Goal: Obtain resource: Obtain resource

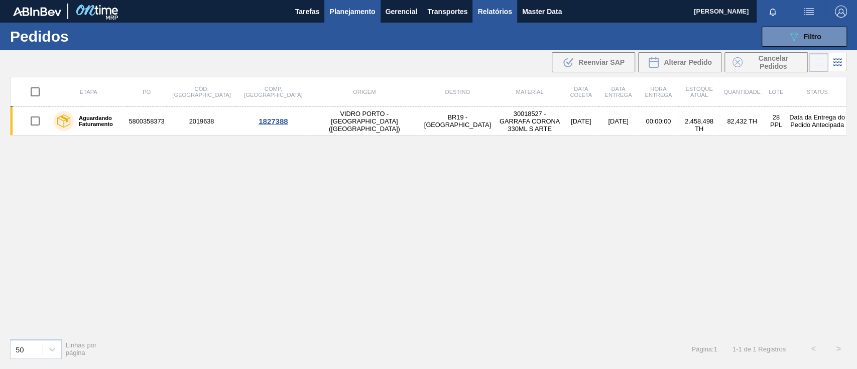
click at [502, 11] on span "Relatórios" at bounding box center [494, 12] width 34 height 12
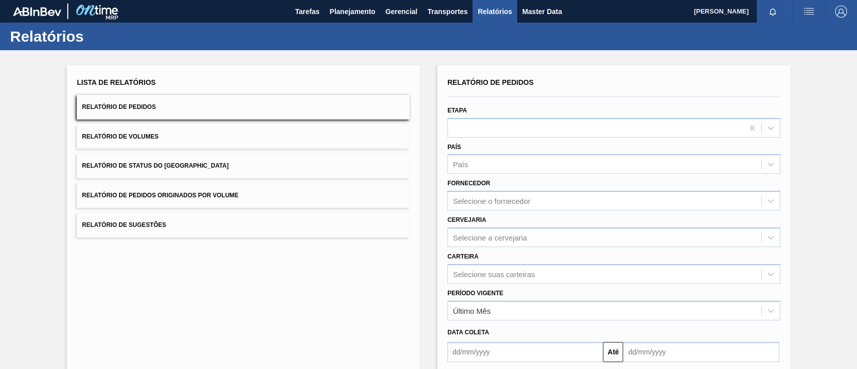
click at [268, 191] on button "Relatório de Pedidos Originados por Volume" at bounding box center [243, 195] width 333 height 25
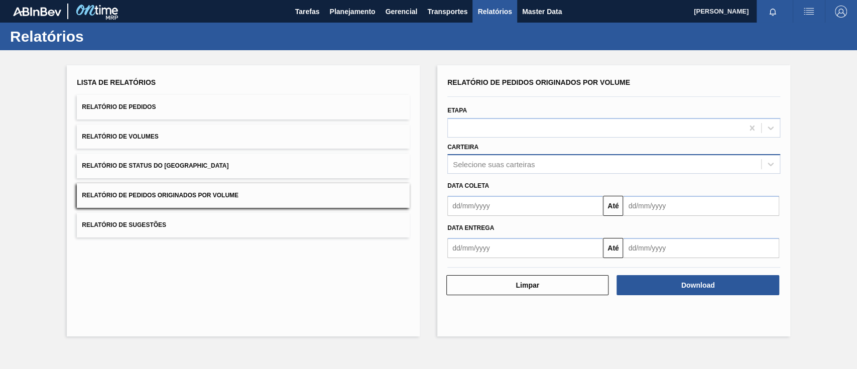
click at [496, 158] on div "Selecione suas carteiras" at bounding box center [604, 164] width 313 height 15
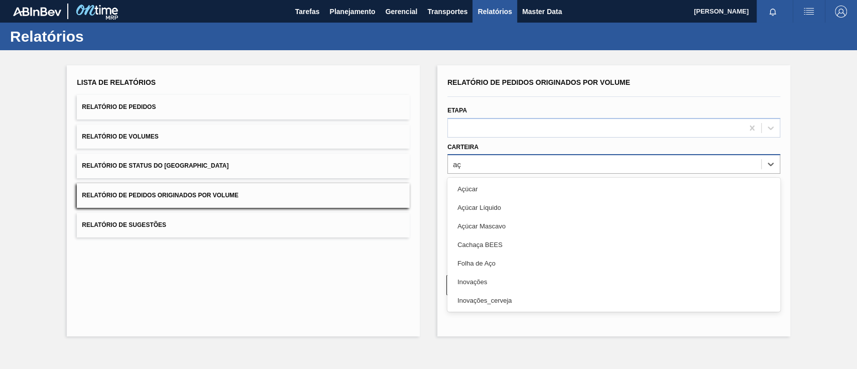
type input "a"
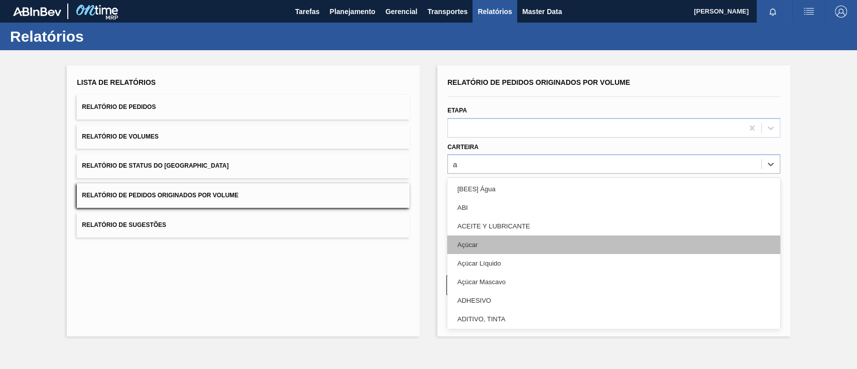
click at [485, 247] on div "Açúcar" at bounding box center [613, 244] width 333 height 19
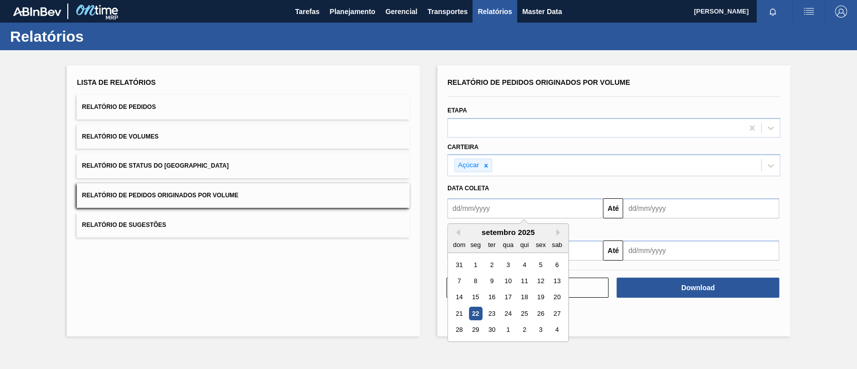
click at [480, 207] on input "text" at bounding box center [525, 208] width 156 height 20
click at [478, 263] on div "1" at bounding box center [476, 265] width 14 height 14
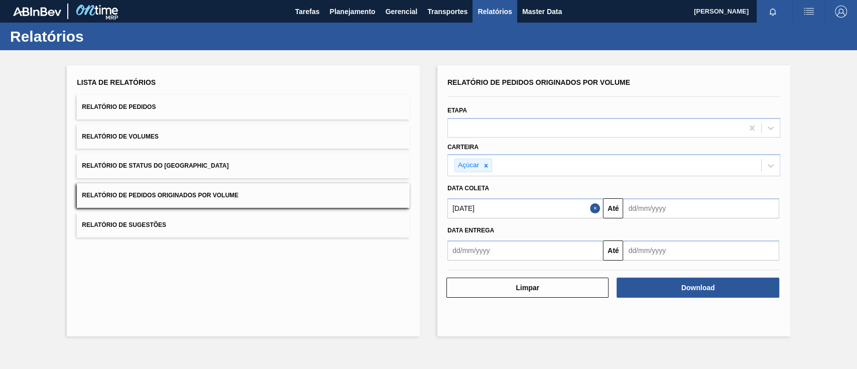
type input "[DATE]"
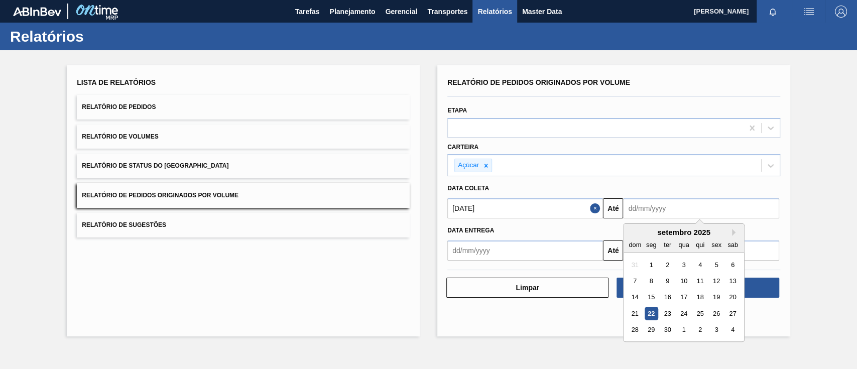
click at [637, 211] on input "text" at bounding box center [701, 208] width 156 height 20
click at [715, 317] on div "26" at bounding box center [717, 314] width 14 height 14
type input "[DATE]"
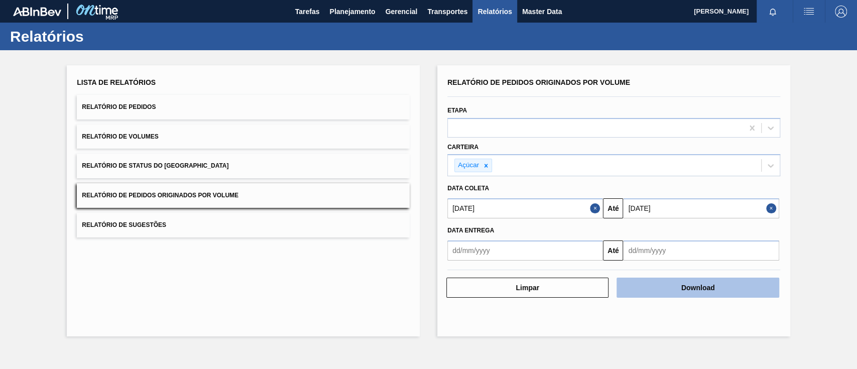
click at [720, 291] on button "Download" at bounding box center [697, 288] width 162 height 20
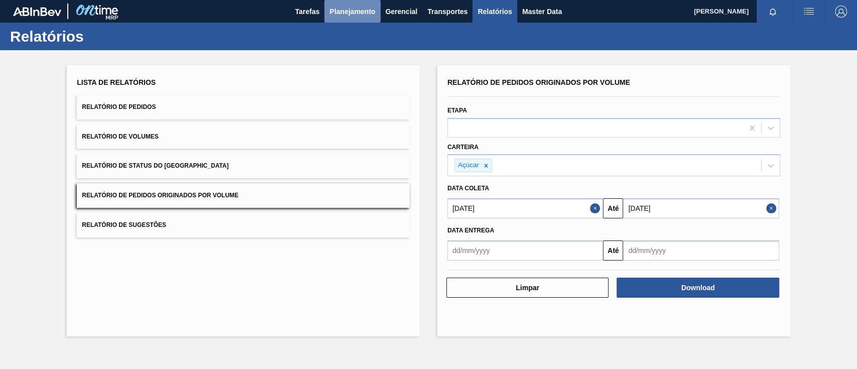
click at [339, 12] on span "Planejamento" at bounding box center [352, 12] width 46 height 12
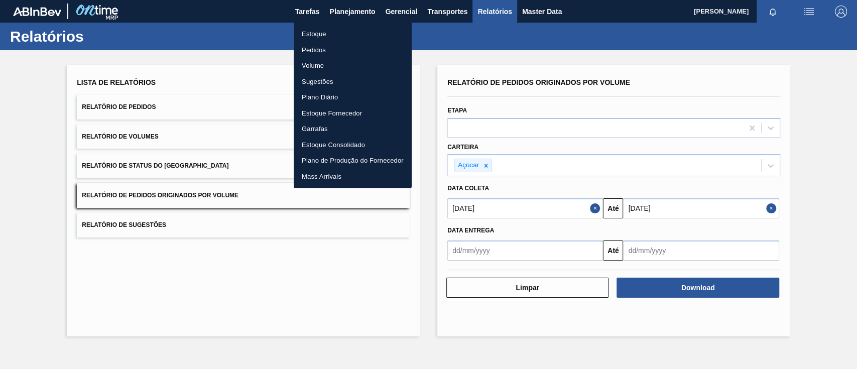
click at [314, 47] on li "Pedidos" at bounding box center [353, 50] width 118 height 16
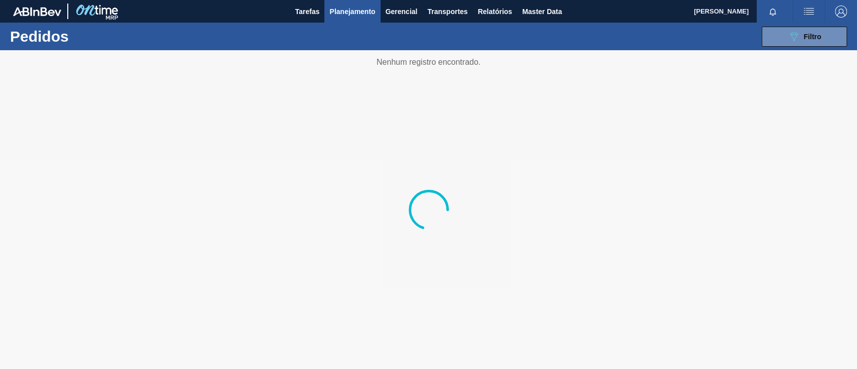
click at [817, 24] on div "089F7B8B-B2A5-4AFE-B5C0-19BA573D28AC Filtro Código Pedido Portal Códido PO SAP …" at bounding box center [504, 37] width 695 height 30
click at [807, 36] on span "Filtro" at bounding box center [813, 37] width 18 height 8
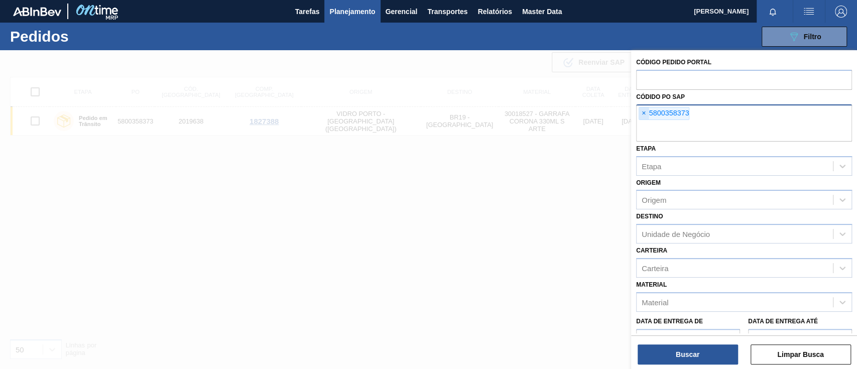
click at [643, 113] on span "×" at bounding box center [644, 113] width 10 height 12
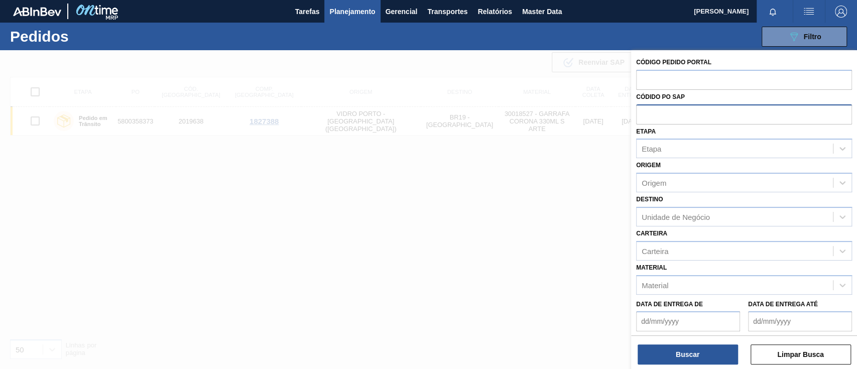
paste input "text"
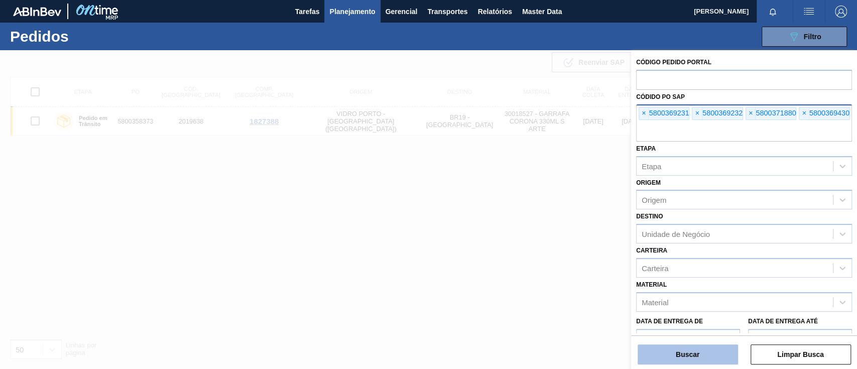
click at [700, 359] on button "Buscar" at bounding box center [688, 354] width 100 height 20
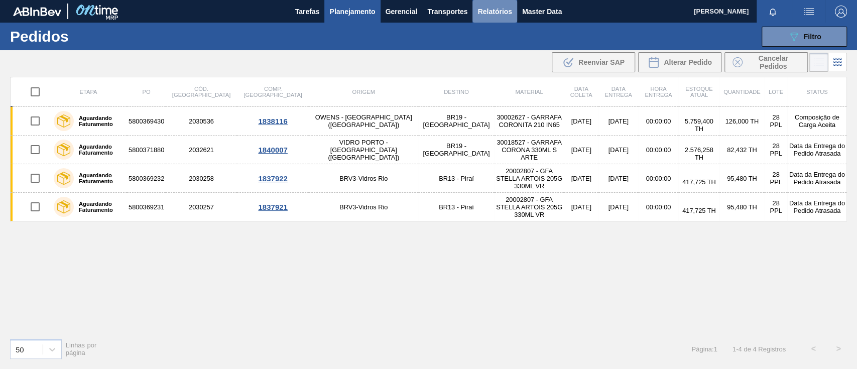
click at [510, 14] on span "Relatórios" at bounding box center [494, 12] width 34 height 12
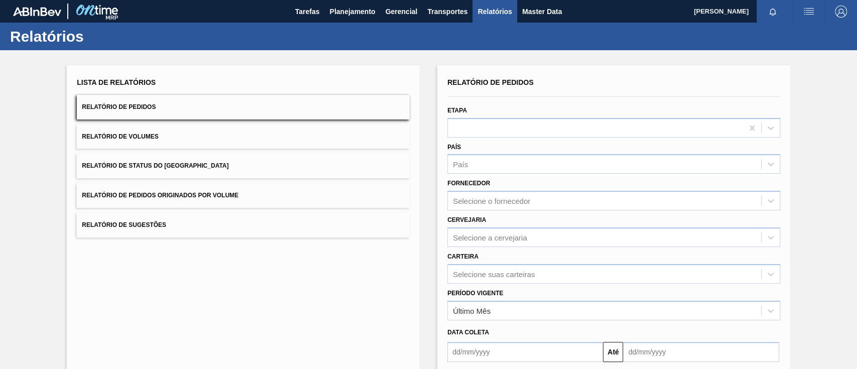
click at [301, 195] on button "Relatório de Pedidos Originados por Volume" at bounding box center [243, 195] width 333 height 25
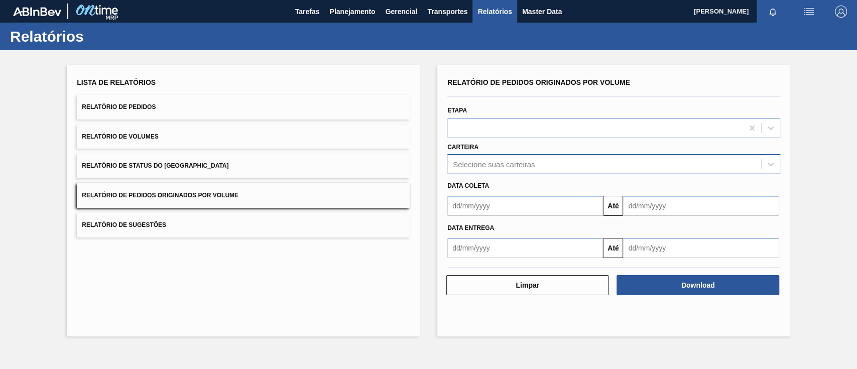
click at [498, 165] on div "Selecione suas carteiras" at bounding box center [494, 164] width 82 height 9
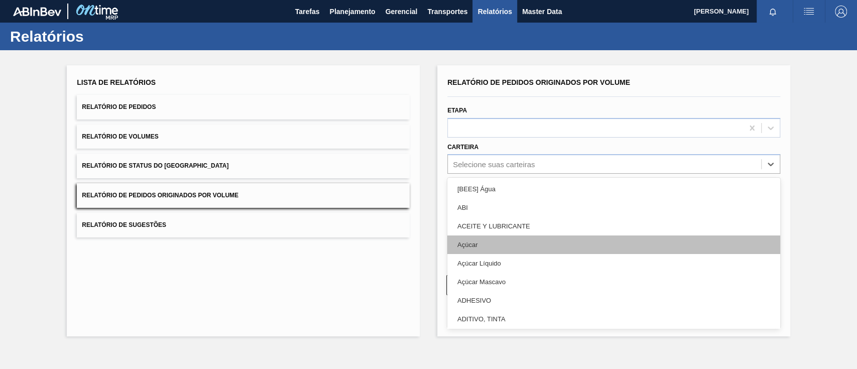
click at [488, 238] on div "Açúcar" at bounding box center [613, 244] width 333 height 19
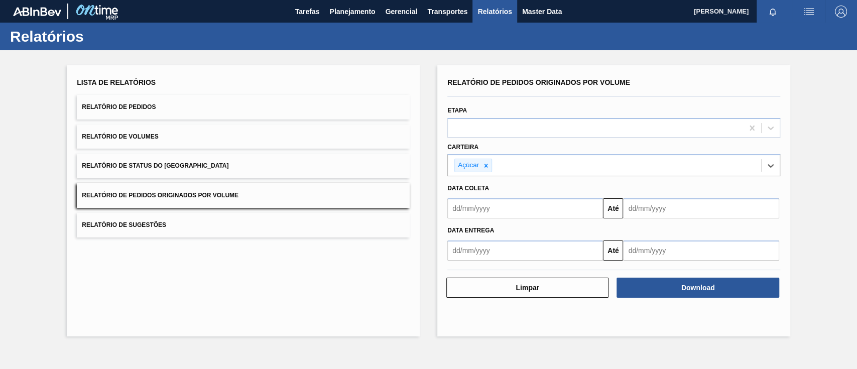
click at [515, 211] on input "text" at bounding box center [525, 208] width 156 height 20
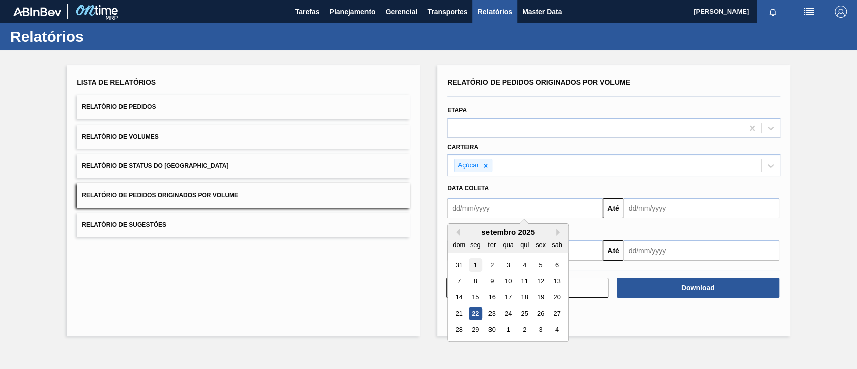
click at [471, 264] on div "1" at bounding box center [476, 265] width 14 height 14
type input "[DATE]"
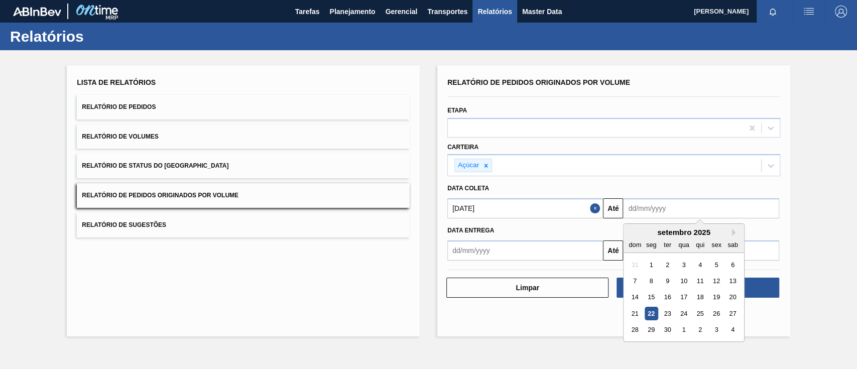
click at [667, 203] on input "text" at bounding box center [701, 208] width 156 height 20
click at [715, 312] on div "26" at bounding box center [717, 314] width 14 height 14
type input "[DATE]"
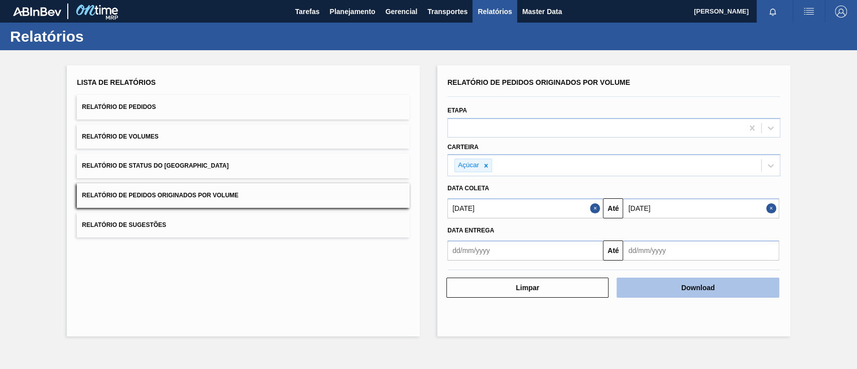
click at [731, 283] on button "Download" at bounding box center [697, 288] width 162 height 20
